Goal: Browse casually: Explore the website without a specific task or goal

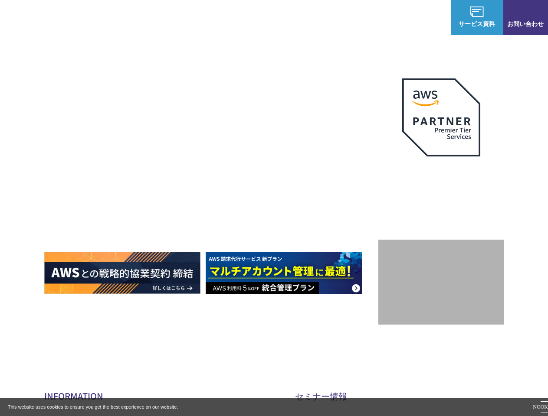
click at [274, 208] on h1 "AWS ジャーニーの 成功を実現" at bounding box center [211, 184] width 334 height 83
click at [44, 17] on img at bounding box center [44, 18] width 62 height 18
click at [477, 12] on img at bounding box center [477, 12] width 14 height 10
click at [525, 12] on img at bounding box center [525, 12] width 14 height 10
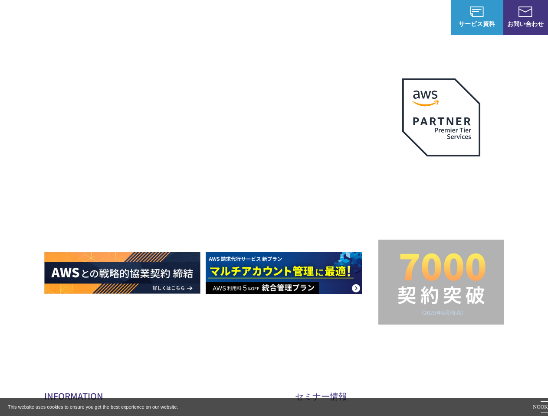
click at [122, 273] on img at bounding box center [122, 273] width 156 height 42
click at [284, 273] on img at bounding box center [284, 273] width 156 height 42
click at [441, 118] on img at bounding box center [441, 118] width 78 height 78
click at [441, 285] on img at bounding box center [441, 284] width 91 height 63
click at [533, 407] on button "NO" at bounding box center [536, 407] width 7 height 11
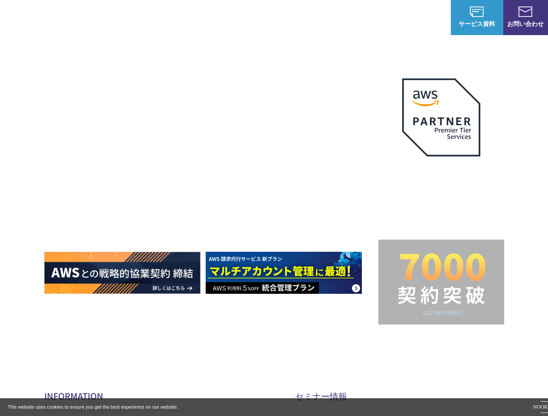
click at [541, 407] on button "OK" at bounding box center [544, 407] width 7 height 11
